Goal: Ask a question: Seek information or help from site administrators or community

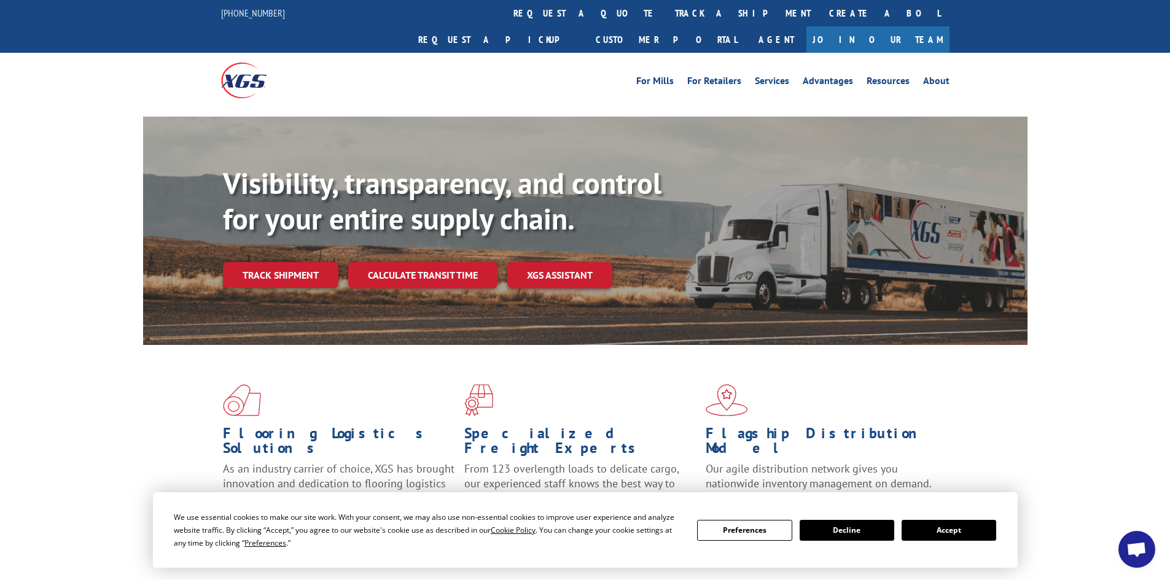
click at [948, 537] on button "Accept" at bounding box center [949, 530] width 95 height 21
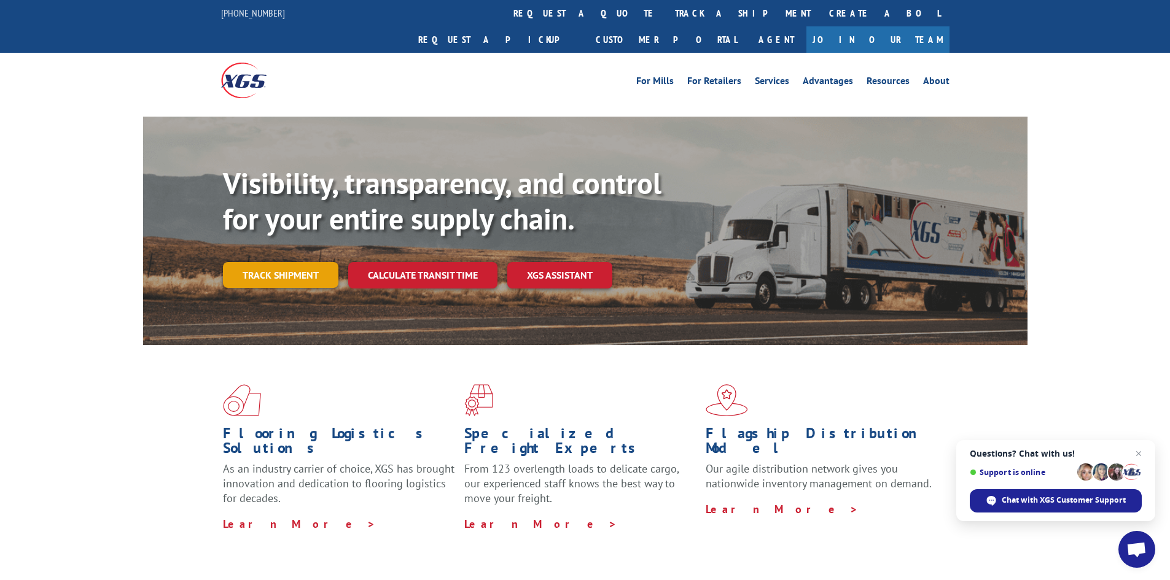
click at [275, 262] on link "Track shipment" at bounding box center [280, 275] width 115 height 26
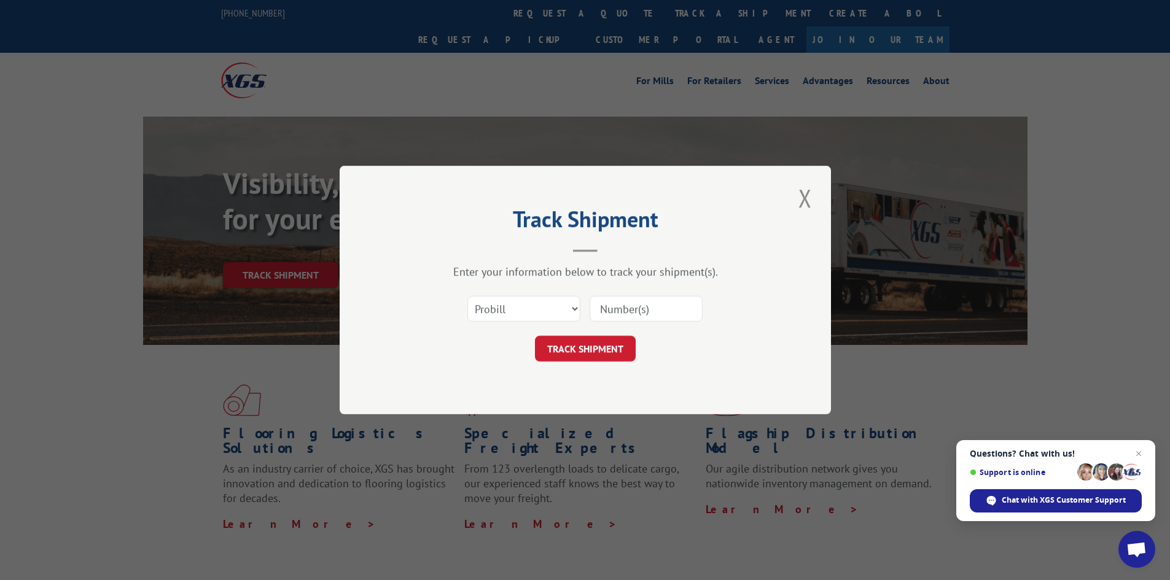
click at [633, 306] on input at bounding box center [646, 309] width 113 height 26
paste input "17499075"
type input "17499075"
click at [584, 342] on button "TRACK SHIPMENT" at bounding box center [585, 349] width 101 height 26
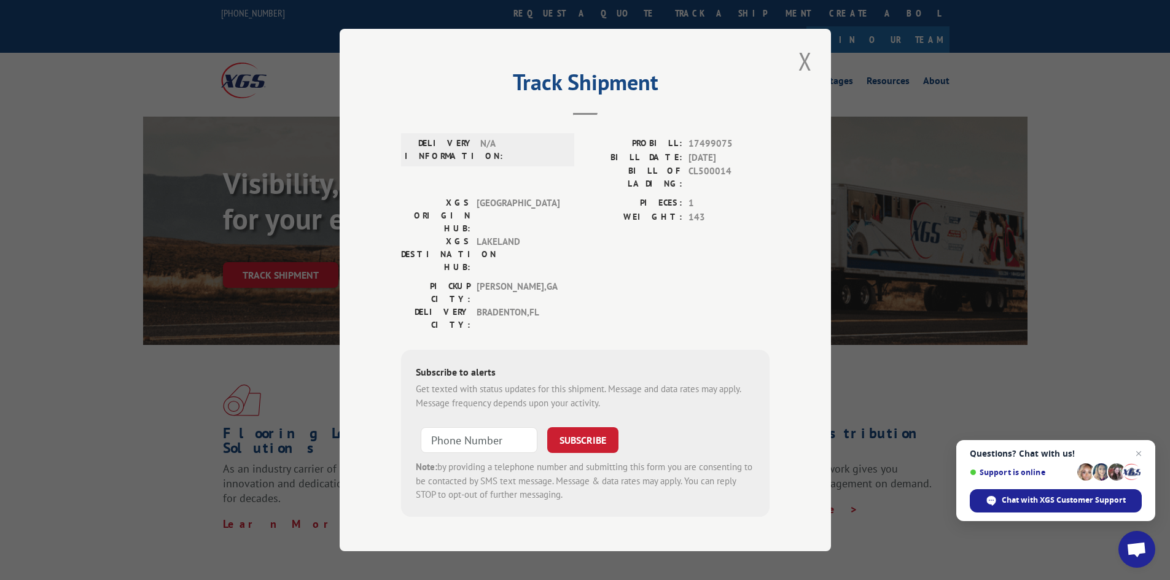
click at [966, 348] on div "Track Shipment DELIVERY INFORMATION: N/A PROBILL: 17499075 BILL DATE: [DATE] BI…" at bounding box center [585, 290] width 1170 height 580
click at [128, 345] on div "Track Shipment DELIVERY INFORMATION: N/A PROBILL: 17499075 BILL DATE: [DATE] BI…" at bounding box center [585, 290] width 1170 height 580
click at [1057, 505] on span "Chat with XGS Customer Support" at bounding box center [1064, 500] width 124 height 11
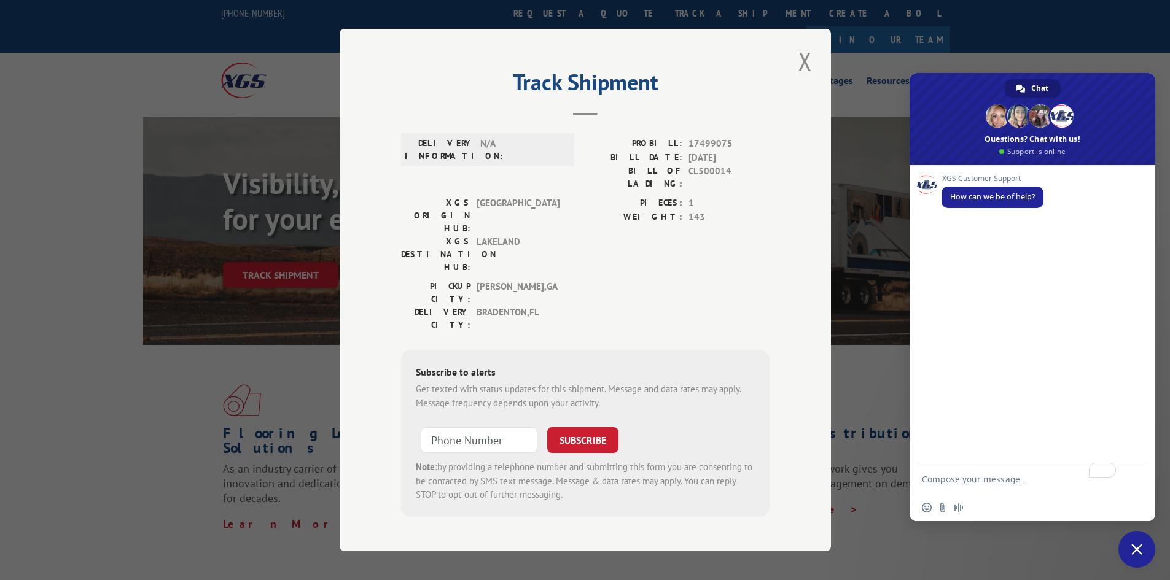
click at [984, 482] on textarea "To enrich screen reader interactions, please activate Accessibility in Grammarl…" at bounding box center [1020, 479] width 197 height 31
type textarea "find address"
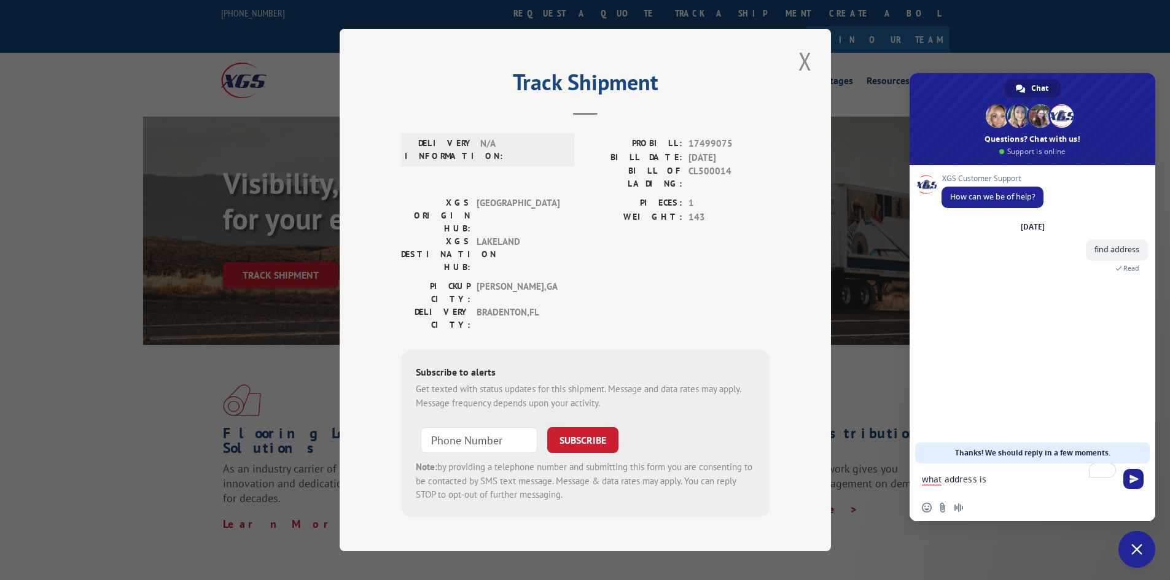
paste textarea "Probill 17499075"
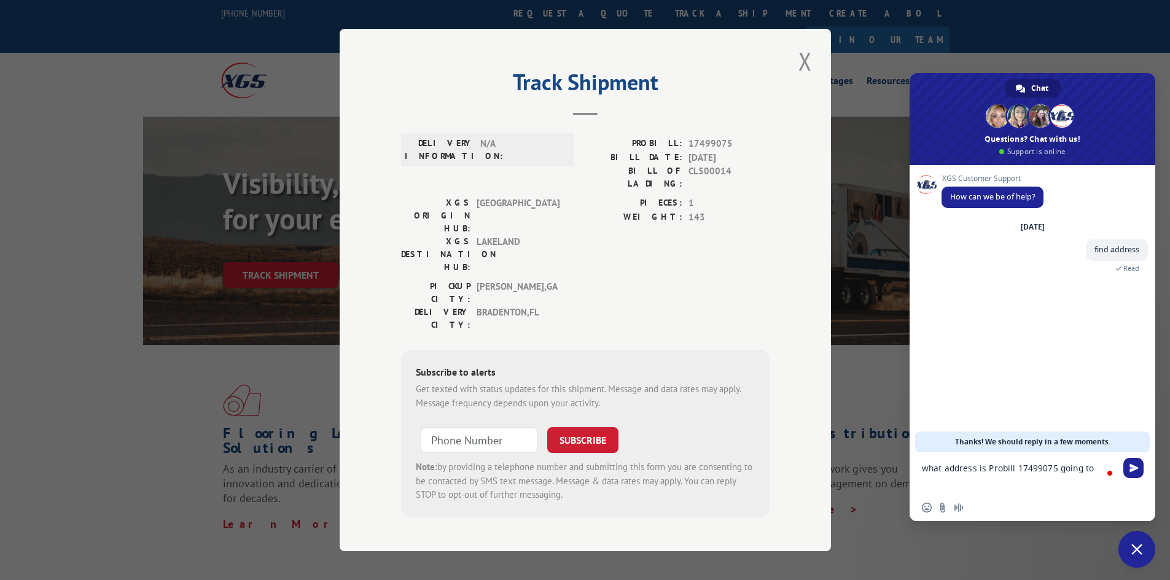
type textarea "what address is Probill 17499075 going to?"
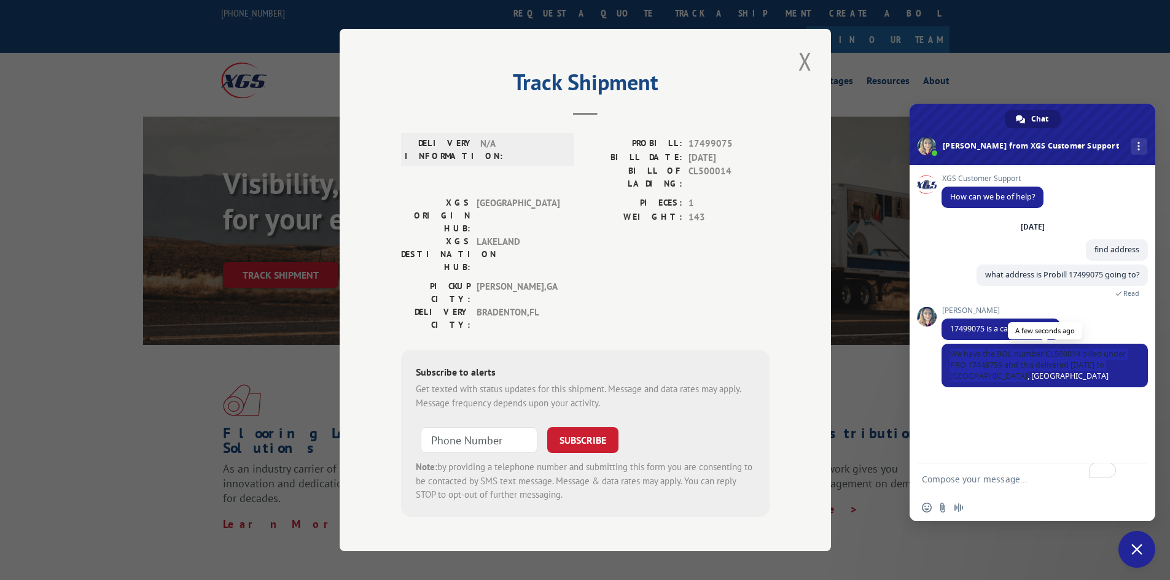
drag, startPoint x: 1008, startPoint y: 376, endPoint x: 945, endPoint y: 351, distance: 68.1
click at [945, 351] on span "We have the BOL number CL500014 billed under PRO 17448759 and this delivered [D…" at bounding box center [1044, 366] width 206 height 44
click at [996, 429] on div "XGS Customer Support How can we be of help? [DATE] find address 2 minutes ago w…" at bounding box center [1033, 314] width 246 height 298
drag, startPoint x: 952, startPoint y: 354, endPoint x: 1007, endPoint y: 376, distance: 59.2
click at [1007, 376] on span "We have the BOL number CL500014 billed under PRO 17448759 and this delivered [D…" at bounding box center [1044, 366] width 206 height 44
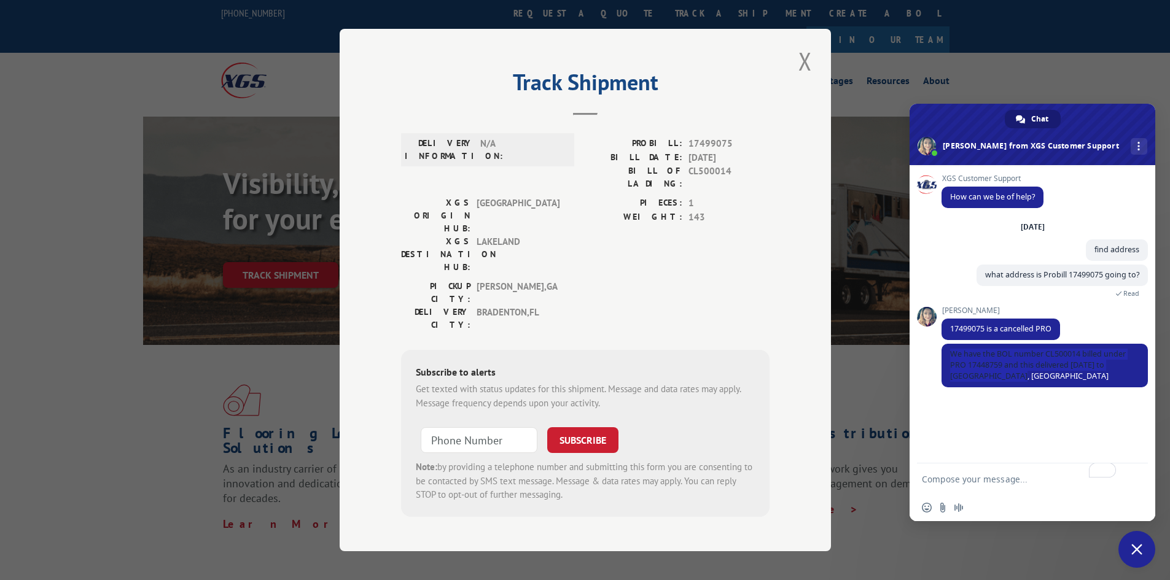
copy span "We have the BOL number CL500014 billed under PRO 17448759 and this delivered [D…"
click at [1007, 434] on div "XGS Customer Support How can we be of help? [DATE] find address 2 minutes ago w…" at bounding box center [1033, 314] width 246 height 298
click at [940, 479] on textarea "To enrich screen reader interactions, please activate Accessibility in Grammarl…" at bounding box center [1020, 479] width 197 height 31
click at [804, 69] on button "Close modal" at bounding box center [805, 61] width 21 height 34
